Goal: Communication & Community: Answer question/provide support

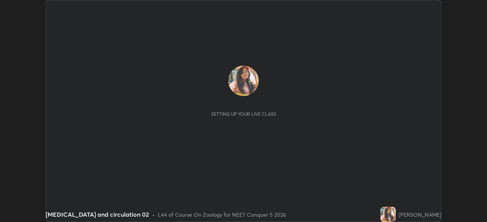
scroll to position [222, 486]
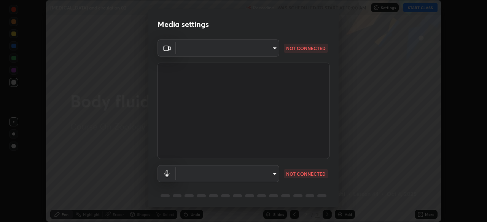
click at [274, 175] on body "Erase all [MEDICAL_DATA] and circulation 02 Recording WAS SCHEDULED TO START AT…" at bounding box center [243, 111] width 487 height 222
type input "8428e2be8a3e3f13974341e33778a08111258fb38798500ded61d344a6a8a77e"
type input "communications"
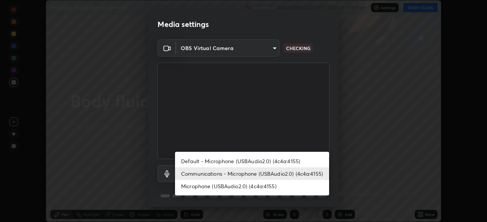
click at [260, 177] on li "Communications - Microphone (USBAudio2.0) (4c4a:4155)" at bounding box center [252, 174] width 154 height 13
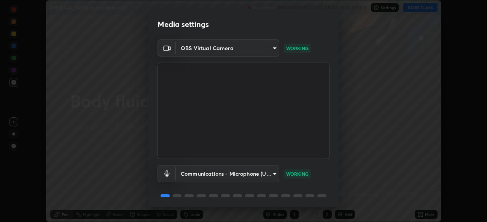
scroll to position [27, 0]
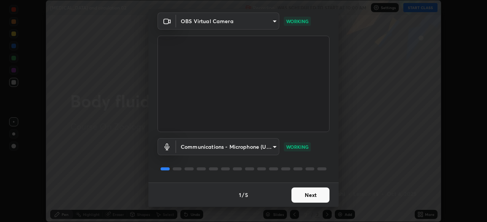
click at [301, 196] on button "Next" at bounding box center [310, 195] width 38 height 15
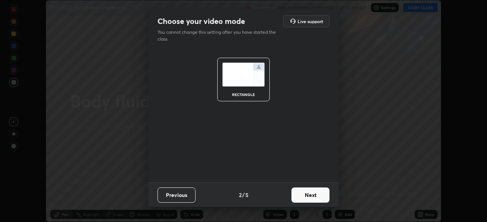
scroll to position [0, 0]
click at [301, 196] on button "Next" at bounding box center [310, 195] width 38 height 15
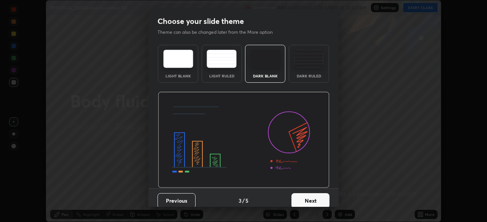
click at [302, 195] on button "Next" at bounding box center [310, 201] width 38 height 15
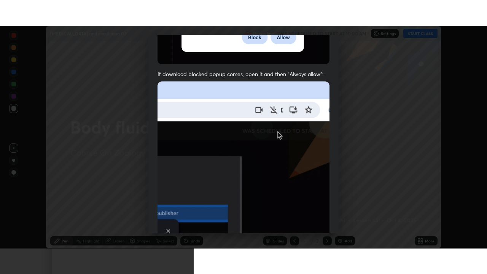
scroll to position [182, 0]
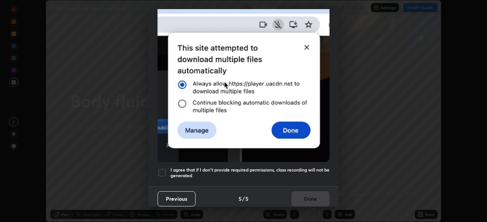
click at [164, 171] on div at bounding box center [161, 172] width 9 height 9
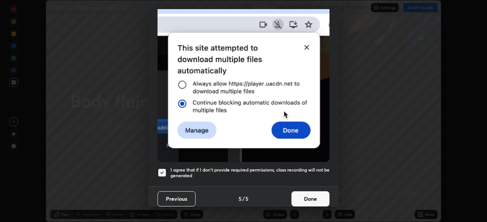
click at [308, 198] on button "Done" at bounding box center [310, 199] width 38 height 15
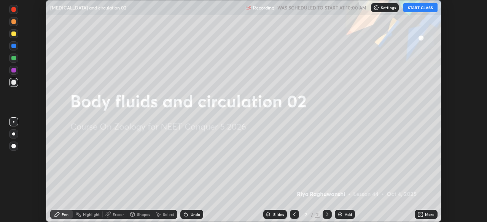
click at [419, 10] on button "START CLASS" at bounding box center [420, 7] width 34 height 9
click at [420, 214] on icon at bounding box center [419, 214] width 2 height 2
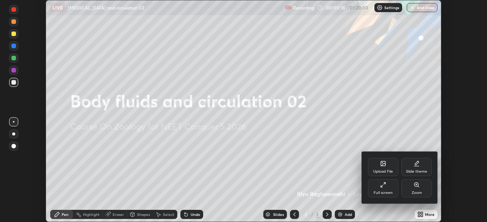
click at [382, 170] on div "Upload File" at bounding box center [383, 172] width 20 height 4
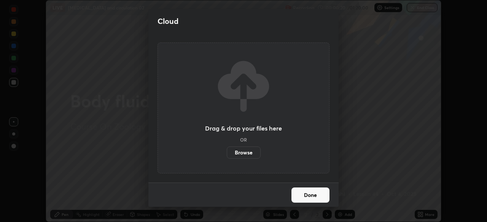
click at [242, 156] on label "Browse" at bounding box center [244, 153] width 34 height 12
click at [227, 156] on input "Browse" at bounding box center [227, 153] width 0 height 12
click at [245, 151] on label "Browse" at bounding box center [244, 153] width 34 height 12
click at [227, 151] on input "Browse" at bounding box center [227, 153] width 0 height 12
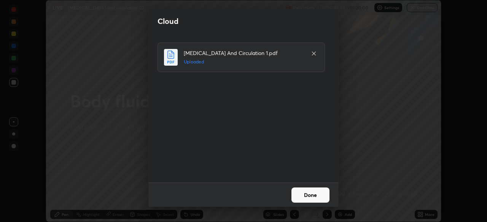
click at [304, 195] on button "Done" at bounding box center [310, 195] width 38 height 15
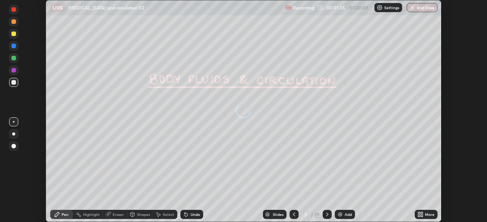
click at [292, 214] on icon at bounding box center [294, 215] width 6 height 6
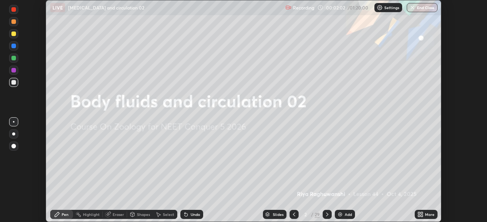
click at [419, 216] on icon at bounding box center [419, 216] width 2 height 2
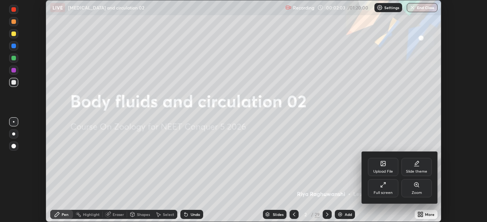
click at [382, 189] on div "Full screen" at bounding box center [383, 188] width 30 height 18
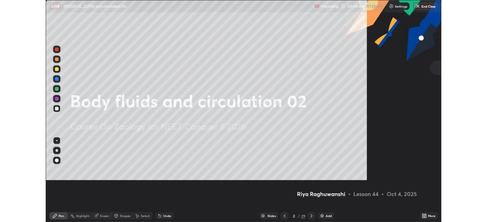
scroll to position [274, 487]
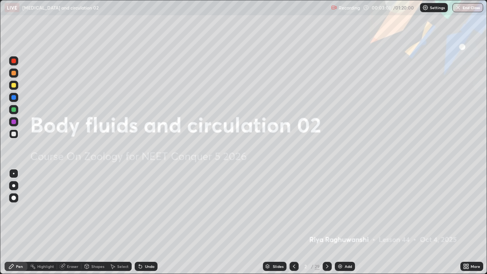
click at [325, 222] on icon at bounding box center [327, 266] width 6 height 6
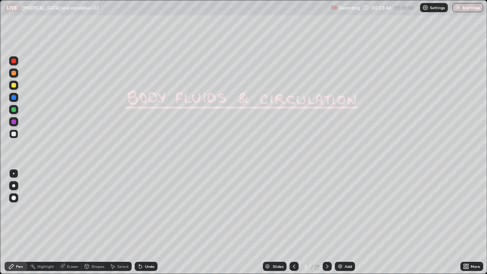
click at [326, 222] on icon at bounding box center [327, 266] width 6 height 6
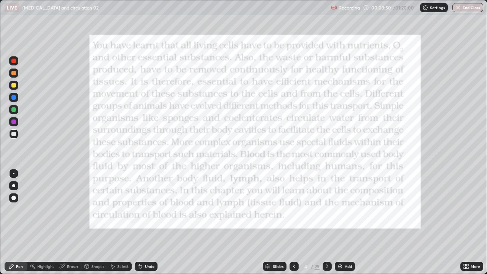
click at [326, 222] on icon at bounding box center [327, 266] width 2 height 4
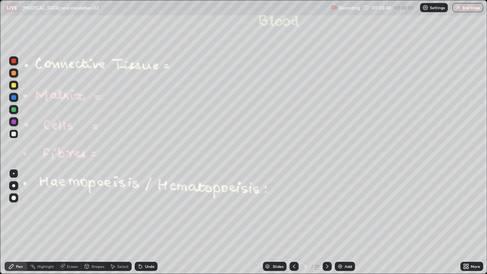
click at [326, 222] on icon at bounding box center [327, 266] width 6 height 6
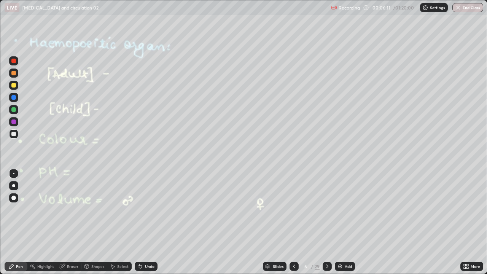
click at [327, 222] on icon at bounding box center [327, 266] width 6 height 6
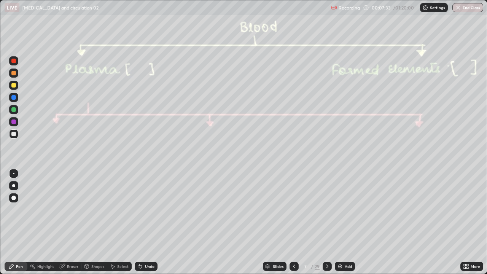
click at [13, 186] on div at bounding box center [13, 185] width 3 height 3
click at [14, 111] on div at bounding box center [13, 109] width 5 height 5
click at [139, 222] on icon at bounding box center [140, 266] width 3 height 3
click at [101, 222] on div "Shapes" at bounding box center [94, 266] width 26 height 9
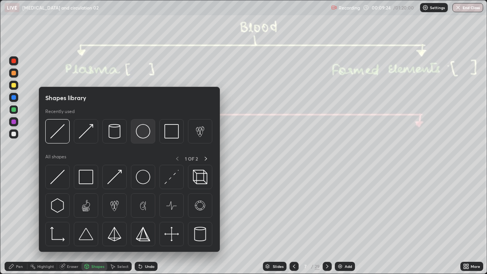
click at [140, 135] on img at bounding box center [143, 131] width 14 height 14
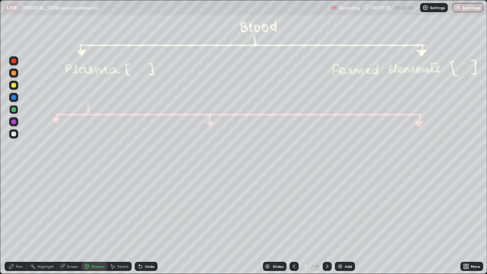
click at [89, 222] on icon at bounding box center [87, 266] width 6 height 6
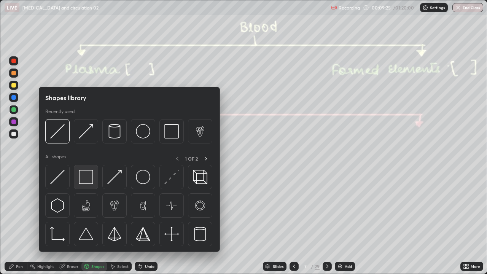
click at [92, 180] on img at bounding box center [86, 177] width 14 height 14
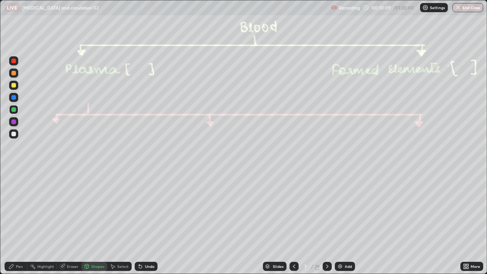
click at [327, 222] on icon at bounding box center [327, 266] width 6 height 6
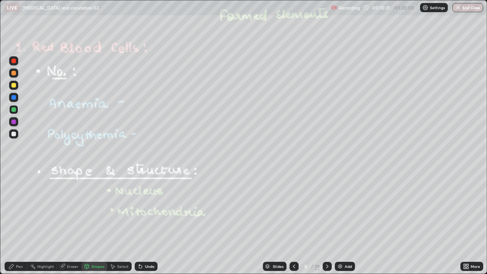
click at [13, 121] on div at bounding box center [13, 121] width 5 height 5
click at [14, 62] on div at bounding box center [13, 61] width 5 height 5
click at [139, 222] on icon at bounding box center [139, 264] width 1 height 1
click at [19, 222] on div "Pen" at bounding box center [19, 266] width 7 height 4
click at [12, 133] on div at bounding box center [13, 134] width 5 height 5
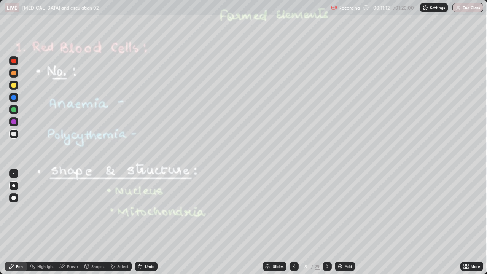
click at [12, 86] on div at bounding box center [13, 85] width 5 height 5
click at [13, 88] on div at bounding box center [13, 85] width 9 height 9
click at [11, 75] on div at bounding box center [13, 72] width 9 height 9
click at [68, 222] on div "Eraser" at bounding box center [72, 266] width 11 height 4
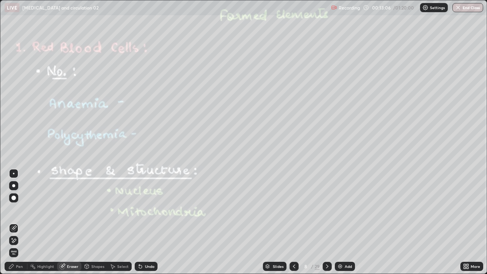
click at [16, 222] on div "Pen" at bounding box center [19, 266] width 7 height 4
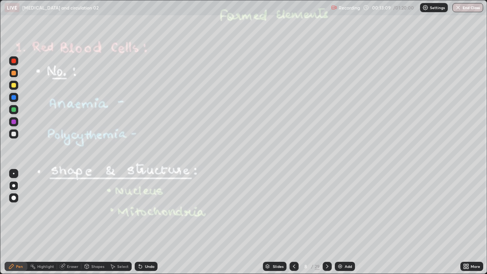
click at [16, 86] on div at bounding box center [13, 85] width 5 height 5
click at [89, 222] on icon at bounding box center [87, 266] width 6 height 6
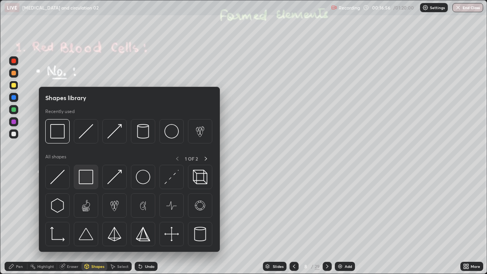
click at [84, 187] on div at bounding box center [86, 177] width 24 height 24
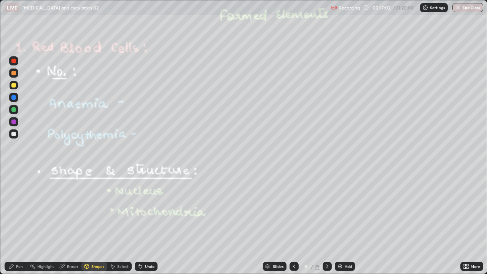
click at [15, 109] on div at bounding box center [13, 109] width 5 height 5
click at [139, 222] on icon at bounding box center [140, 266] width 3 height 3
click at [17, 222] on div "Pen" at bounding box center [16, 266] width 23 height 9
click at [10, 200] on div at bounding box center [13, 197] width 9 height 9
click at [19, 222] on div "Pen" at bounding box center [19, 266] width 7 height 4
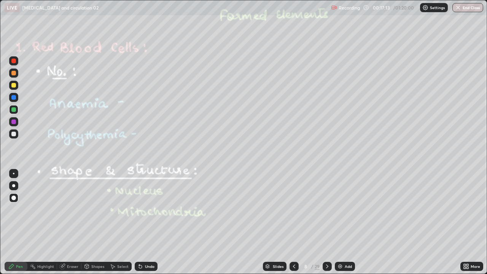
click at [18, 184] on div at bounding box center [13, 185] width 9 height 9
click at [16, 133] on div at bounding box center [13, 134] width 5 height 5
click at [326, 222] on icon at bounding box center [327, 266] width 6 height 6
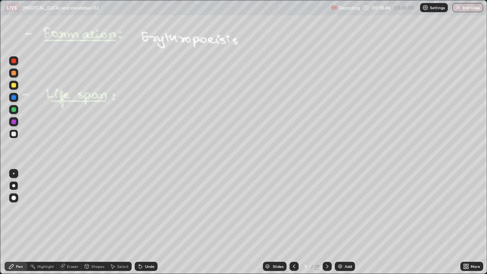
click at [13, 85] on div at bounding box center [13, 85] width 5 height 5
click at [142, 222] on icon at bounding box center [140, 266] width 6 height 6
click at [89, 222] on div "Shapes" at bounding box center [94, 266] width 26 height 9
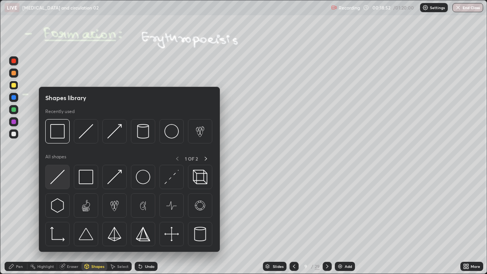
click at [59, 179] on img at bounding box center [57, 177] width 14 height 14
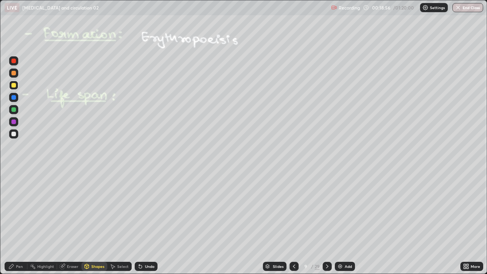
click at [73, 222] on div "Eraser" at bounding box center [72, 266] width 11 height 4
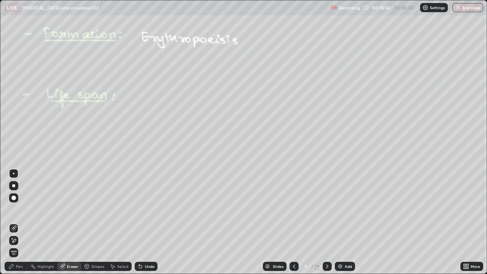
click at [45, 222] on div "Highlight" at bounding box center [45, 266] width 17 height 4
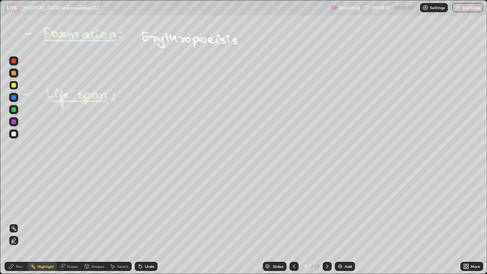
click at [93, 222] on div "Shapes" at bounding box center [97, 266] width 13 height 4
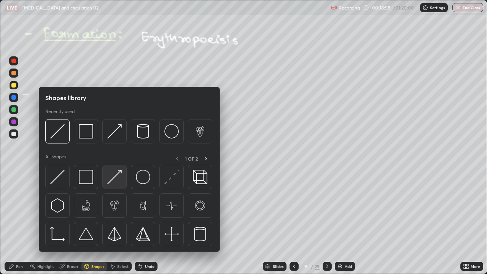
click at [111, 177] on img at bounding box center [114, 177] width 14 height 14
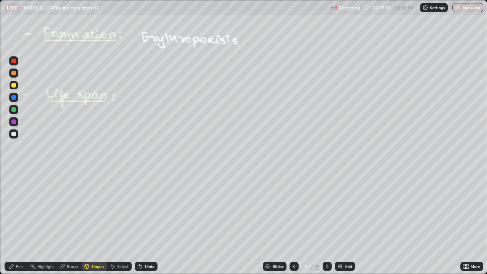
click at [139, 222] on icon at bounding box center [140, 266] width 3 height 3
click at [22, 222] on div "Pen" at bounding box center [16, 266] width 23 height 9
click at [13, 73] on div at bounding box center [13, 73] width 5 height 5
click at [143, 222] on div "Undo" at bounding box center [146, 266] width 23 height 9
click at [149, 222] on div "Undo" at bounding box center [150, 266] width 10 height 4
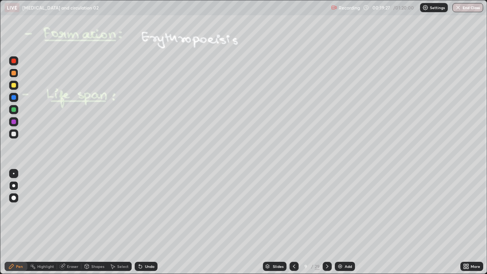
click at [149, 222] on div "Undo" at bounding box center [146, 266] width 23 height 9
click at [11, 97] on div at bounding box center [13, 97] width 5 height 5
click at [14, 121] on div at bounding box center [13, 121] width 5 height 5
click at [13, 135] on div at bounding box center [13, 134] width 5 height 5
click at [326, 222] on icon at bounding box center [327, 266] width 6 height 6
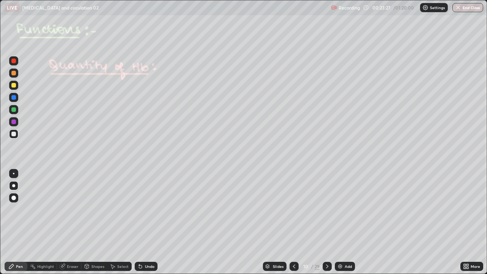
click at [291, 222] on icon at bounding box center [294, 266] width 6 height 6
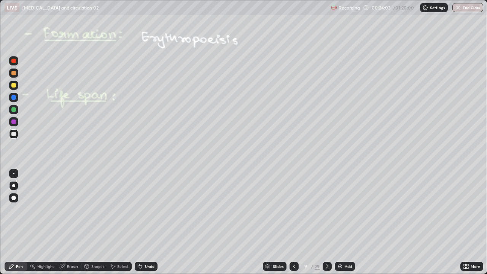
click at [13, 112] on div at bounding box center [13, 109] width 9 height 9
click at [14, 98] on div at bounding box center [13, 97] width 5 height 5
click at [141, 222] on icon at bounding box center [140, 266] width 3 height 3
click at [326, 222] on icon at bounding box center [327, 266] width 6 height 6
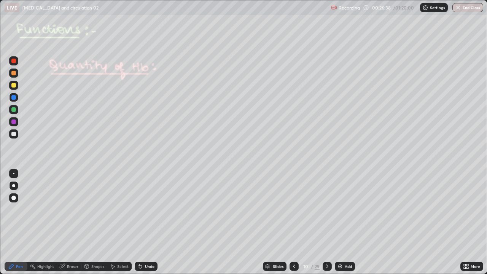
click at [13, 85] on div at bounding box center [13, 85] width 5 height 5
click at [139, 222] on icon at bounding box center [139, 264] width 1 height 1
click at [13, 110] on div at bounding box center [13, 109] width 5 height 5
click at [13, 135] on div at bounding box center [13, 134] width 5 height 5
click at [9, 119] on div at bounding box center [13, 121] width 9 height 9
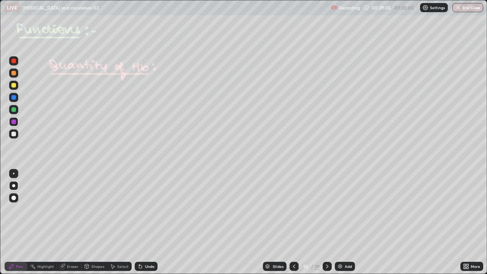
click at [90, 222] on div "Shapes" at bounding box center [94, 266] width 26 height 9
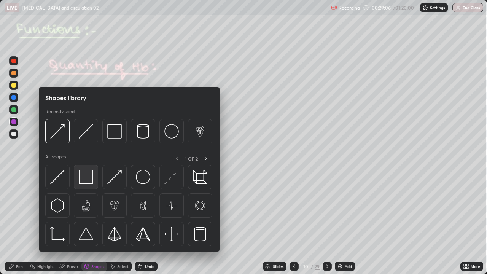
click at [97, 182] on div at bounding box center [86, 177] width 24 height 24
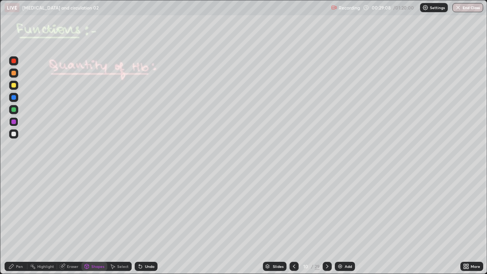
click at [17, 222] on div "Pen" at bounding box center [16, 266] width 23 height 9
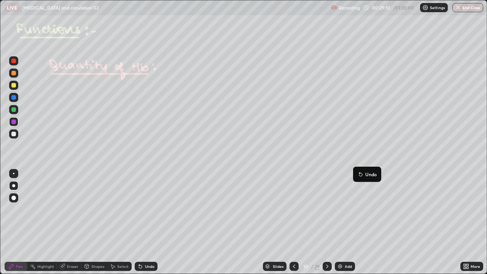
click at [357, 171] on button "Undo" at bounding box center [367, 174] width 22 height 9
click at [146, 222] on div "Undo" at bounding box center [146, 266] width 23 height 9
click at [68, 222] on div "Eraser" at bounding box center [72, 266] width 11 height 4
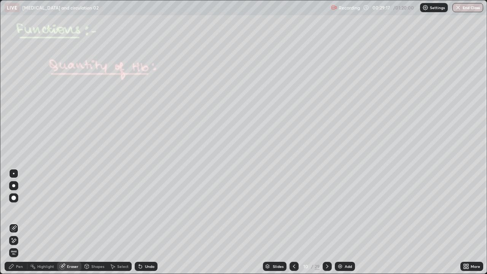
click at [93, 222] on div "Shapes" at bounding box center [94, 266] width 26 height 9
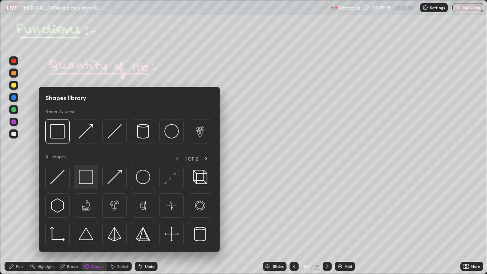
click at [86, 176] on img at bounding box center [86, 177] width 14 height 14
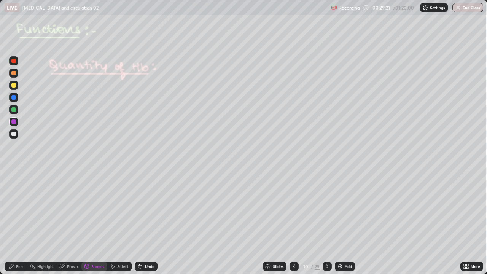
click at [24, 222] on div "Pen" at bounding box center [16, 266] width 23 height 9
click at [143, 222] on div "Undo" at bounding box center [146, 266] width 23 height 9
click at [145, 222] on div "Undo" at bounding box center [150, 266] width 10 height 4
click at [326, 222] on icon at bounding box center [327, 266] width 6 height 6
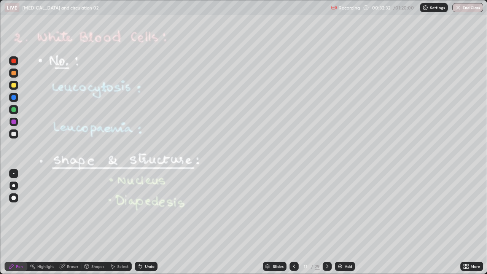
click at [13, 135] on div at bounding box center [13, 134] width 5 height 5
click at [15, 87] on div at bounding box center [13, 85] width 5 height 5
click at [139, 222] on icon at bounding box center [139, 264] width 1 height 1
click at [141, 222] on icon at bounding box center [140, 266] width 6 height 6
click at [142, 222] on div "Undo" at bounding box center [146, 266] width 23 height 9
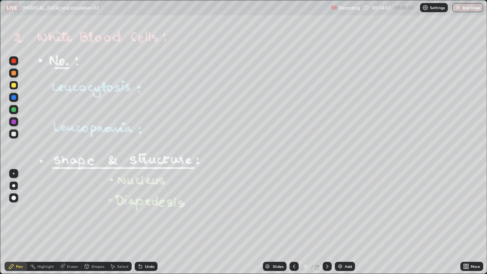
click at [13, 110] on div at bounding box center [13, 109] width 5 height 5
click at [16, 122] on div at bounding box center [13, 121] width 5 height 5
click at [13, 60] on div at bounding box center [13, 61] width 5 height 5
click at [71, 222] on div "Eraser" at bounding box center [72, 266] width 11 height 4
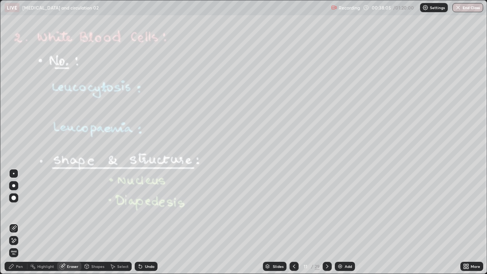
click at [16, 222] on div "Pen" at bounding box center [19, 266] width 7 height 4
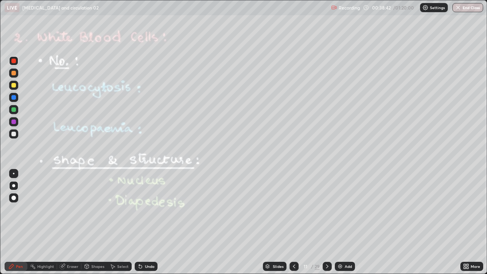
click at [14, 86] on div at bounding box center [13, 85] width 5 height 5
click at [15, 121] on div at bounding box center [13, 121] width 5 height 5
click at [142, 222] on icon at bounding box center [140, 266] width 6 height 6
click at [141, 222] on icon at bounding box center [140, 266] width 3 height 3
click at [141, 222] on icon at bounding box center [140, 266] width 6 height 6
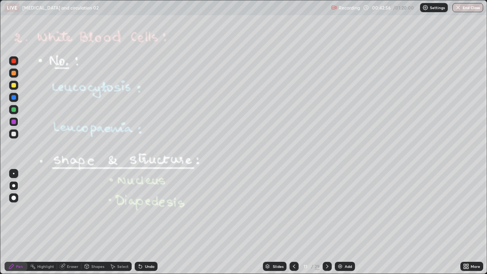
click at [326, 222] on icon at bounding box center [327, 266] width 2 height 4
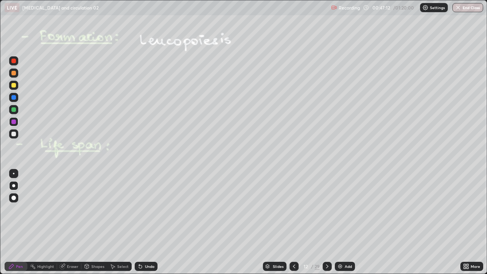
click at [13, 87] on div at bounding box center [13, 85] width 5 height 5
click at [10, 86] on div at bounding box center [13, 85] width 9 height 9
click at [17, 98] on div at bounding box center [13, 97] width 9 height 9
click at [287, 97] on button "Undo" at bounding box center [298, 100] width 22 height 9
click at [326, 222] on icon at bounding box center [327, 266] width 2 height 4
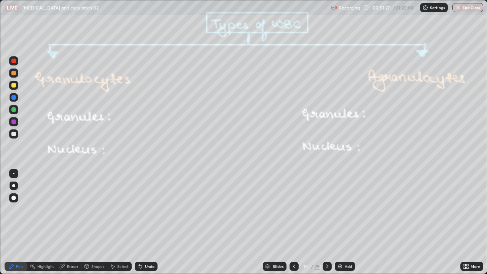
click at [139, 222] on icon at bounding box center [139, 264] width 1 height 1
click at [139, 222] on icon at bounding box center [140, 266] width 3 height 3
click at [138, 222] on icon at bounding box center [140, 266] width 6 height 6
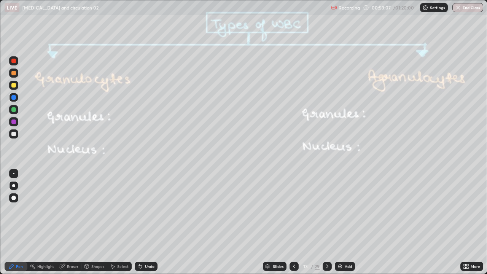
click at [327, 222] on icon at bounding box center [327, 266] width 2 height 4
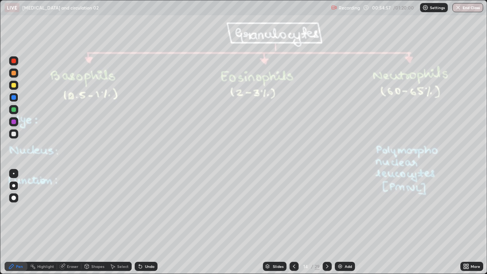
click at [13, 111] on div at bounding box center [13, 109] width 5 height 5
click at [14, 99] on div at bounding box center [13, 97] width 5 height 5
click at [13, 110] on div at bounding box center [13, 109] width 5 height 5
click at [139, 222] on icon at bounding box center [139, 264] width 1 height 1
click at [13, 85] on div at bounding box center [13, 85] width 5 height 5
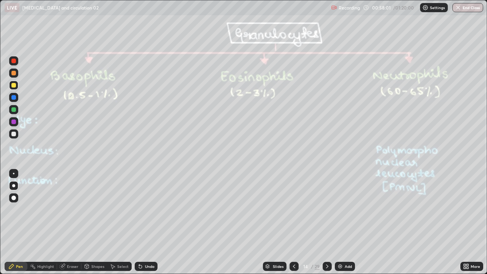
click at [326, 222] on icon at bounding box center [327, 266] width 6 height 6
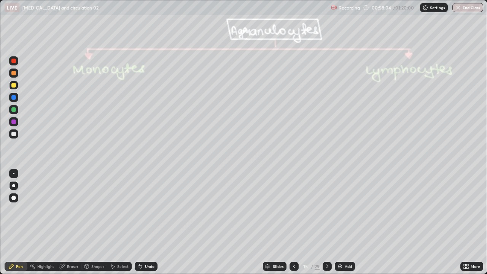
click at [330, 222] on div at bounding box center [326, 266] width 9 height 9
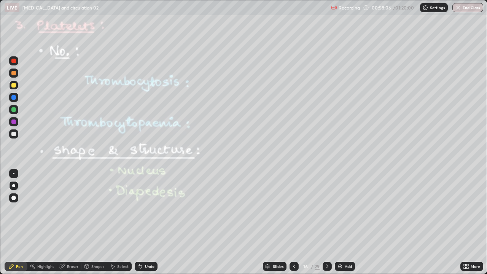
click at [293, 222] on icon at bounding box center [294, 266] width 6 height 6
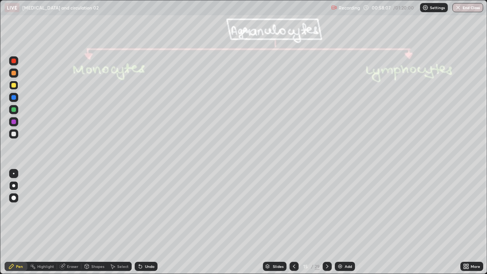
click at [293, 222] on icon at bounding box center [294, 266] width 6 height 6
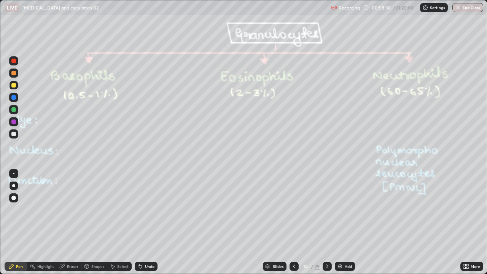
click at [143, 222] on div "Undo" at bounding box center [146, 266] width 23 height 9
click at [13, 134] on div at bounding box center [13, 134] width 5 height 5
click at [154, 222] on div "Undo" at bounding box center [146, 266] width 23 height 9
click at [140, 222] on icon at bounding box center [140, 266] width 3 height 3
click at [326, 222] on icon at bounding box center [327, 266] width 6 height 6
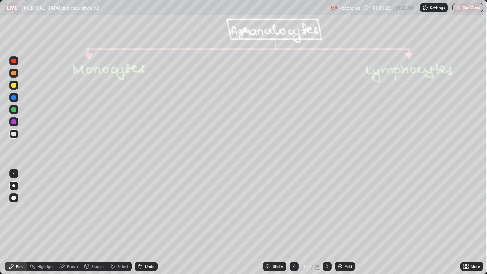
click at [467, 222] on icon at bounding box center [467, 265] width 2 height 2
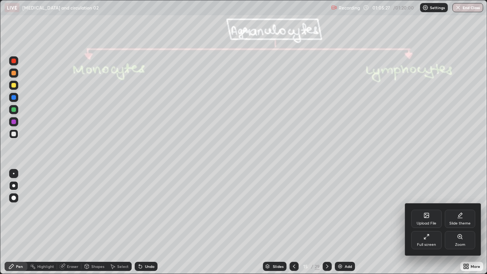
click at [423, 222] on div "Full screen" at bounding box center [426, 240] width 30 height 18
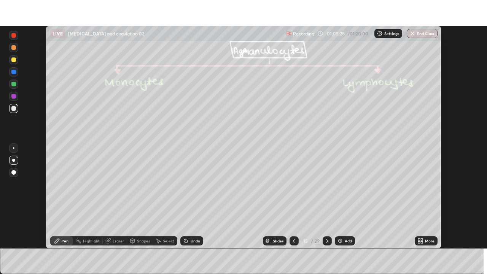
scroll to position [37805, 37541]
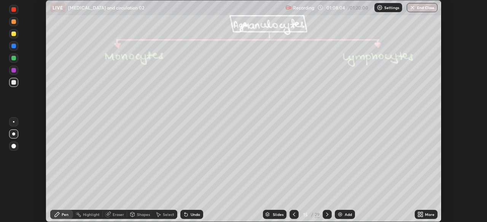
click at [419, 216] on icon at bounding box center [419, 216] width 2 height 2
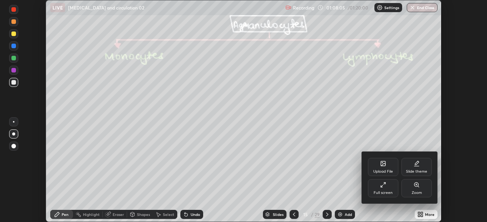
click at [382, 187] on icon at bounding box center [383, 185] width 6 height 6
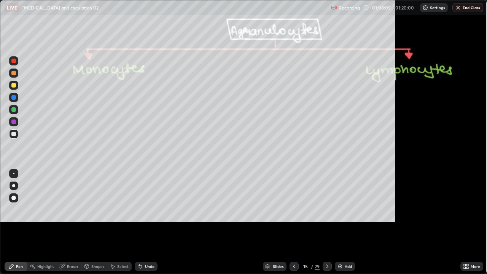
scroll to position [274, 487]
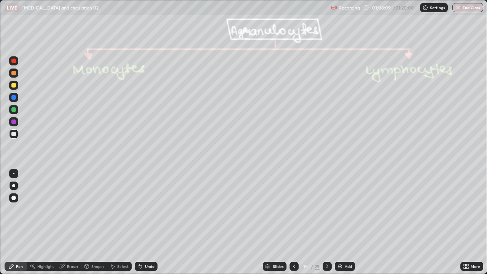
click at [13, 109] on div at bounding box center [13, 109] width 5 height 5
click at [12, 124] on div at bounding box center [13, 121] width 5 height 5
click at [13, 110] on div at bounding box center [13, 109] width 5 height 5
click at [13, 133] on div at bounding box center [13, 134] width 5 height 5
click at [14, 86] on div at bounding box center [13, 85] width 5 height 5
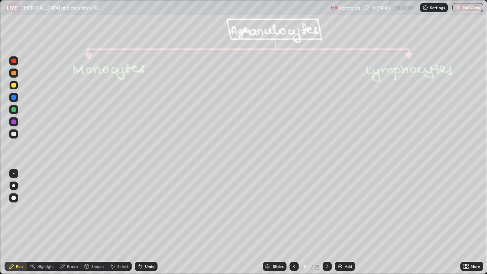
click at [327, 222] on icon at bounding box center [327, 266] width 6 height 6
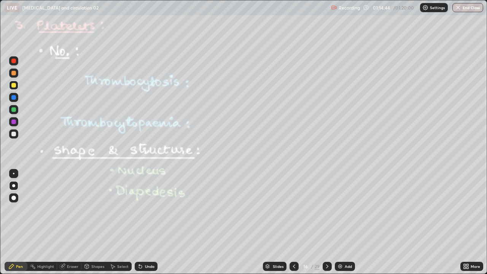
click at [325, 222] on div at bounding box center [326, 266] width 9 height 9
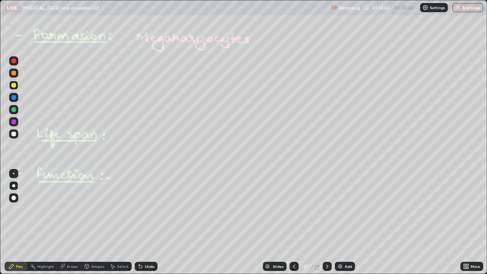
click at [327, 222] on icon at bounding box center [327, 266] width 6 height 6
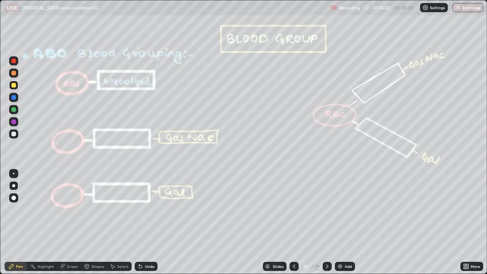
click at [294, 222] on icon at bounding box center [294, 266] width 6 height 6
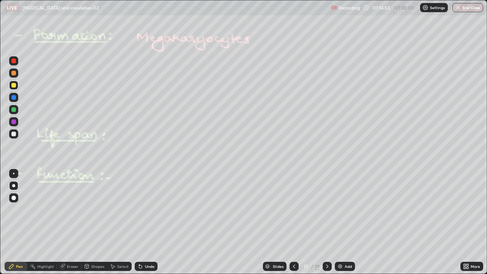
click at [293, 222] on icon at bounding box center [294, 266] width 2 height 4
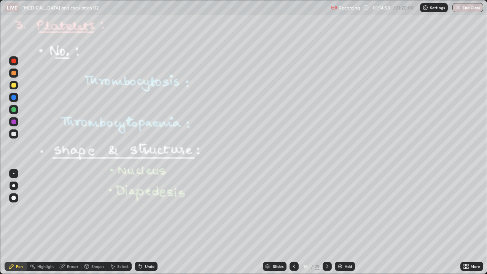
click at [14, 85] on div at bounding box center [13, 85] width 5 height 5
click at [279, 222] on div "Slides" at bounding box center [278, 266] width 11 height 4
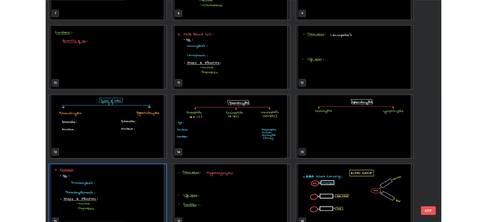
scroll to position [239, 0]
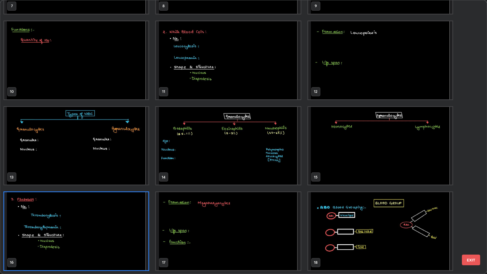
click at [127, 222] on img "grid" at bounding box center [76, 231] width 144 height 78
click at [125, 222] on img "grid" at bounding box center [76, 231] width 144 height 78
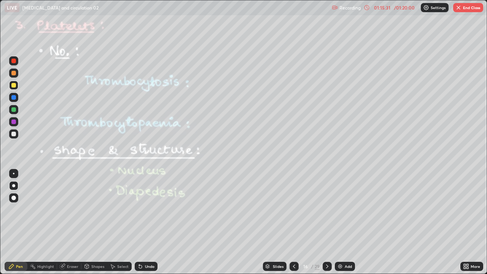
click at [458, 11] on button "End Class" at bounding box center [468, 7] width 30 height 9
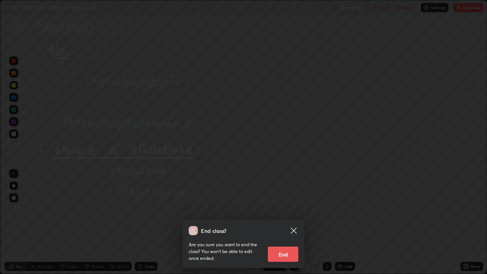
click at [286, 222] on button "End" at bounding box center [283, 253] width 30 height 15
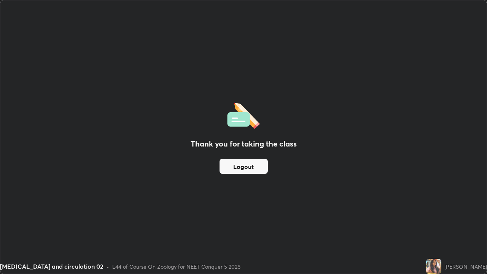
click at [386, 163] on div "Thank you for taking the class Logout" at bounding box center [243, 136] width 486 height 273
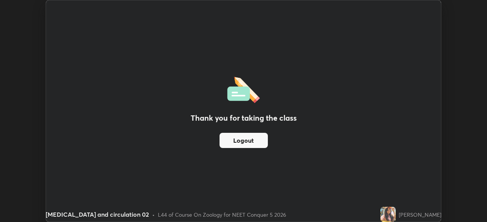
scroll to position [37805, 37541]
